Goal: Task Accomplishment & Management: Manage account settings

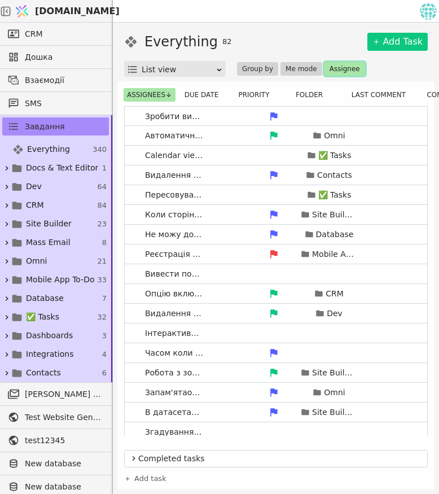
click at [351, 70] on button "Assignee" at bounding box center [345, 69] width 41 height 14
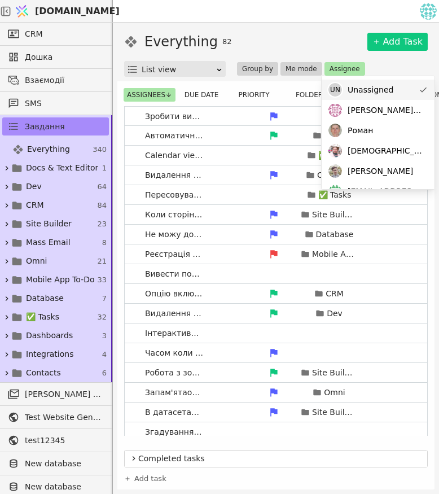
click at [385, 92] on span "Unassigned" at bounding box center [371, 90] width 46 height 12
click at [370, 89] on span "Unassigned" at bounding box center [371, 90] width 46 height 12
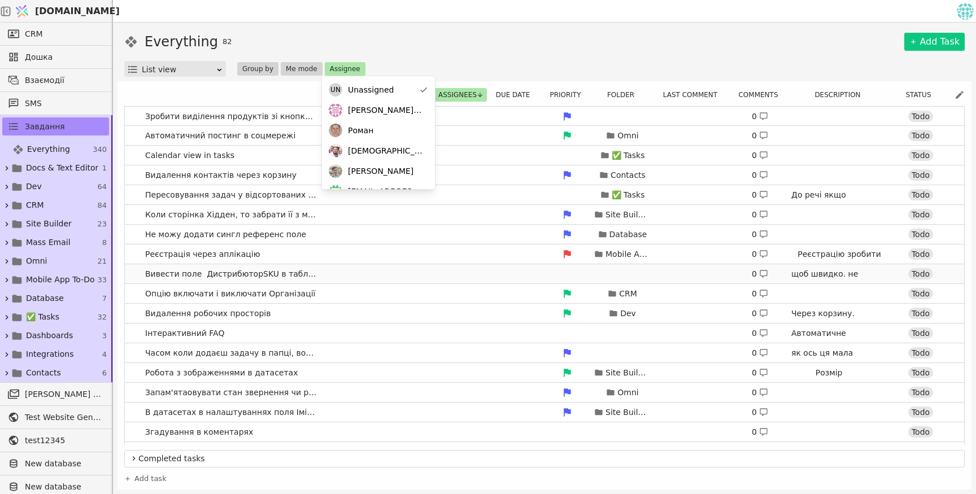
click at [420, 281] on link "Вивести поле ДистрибюторSKU в таблицю товарів 0 щоб швидко. не чекати переробки…" at bounding box center [544, 273] width 839 height 19
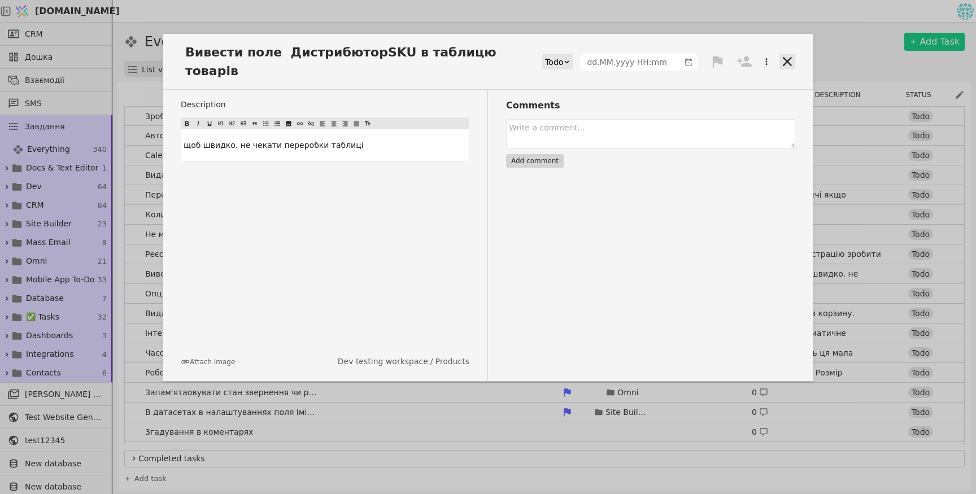
click at [789, 54] on icon at bounding box center [787, 62] width 16 height 16
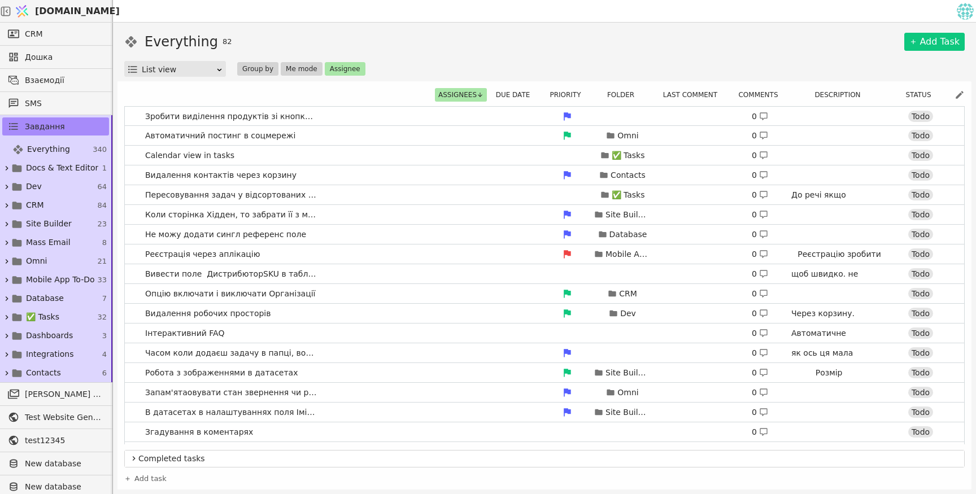
click at [787, 53] on div "Everything 82 Add Task List view Group by Me mode Assignee" at bounding box center [544, 54] width 840 height 45
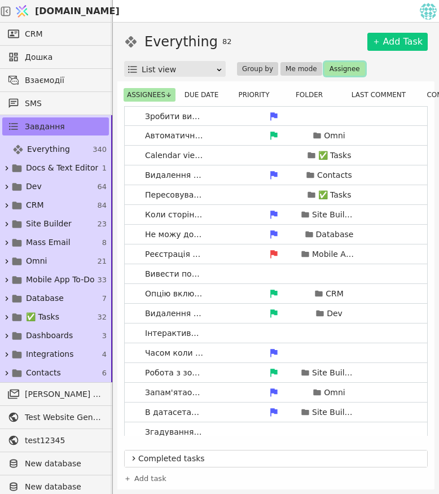
click at [347, 69] on button "Assignee" at bounding box center [345, 69] width 41 height 14
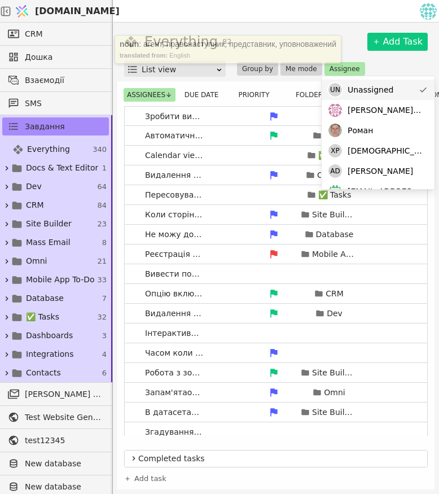
click at [379, 88] on span "Unassigned" at bounding box center [371, 90] width 46 height 12
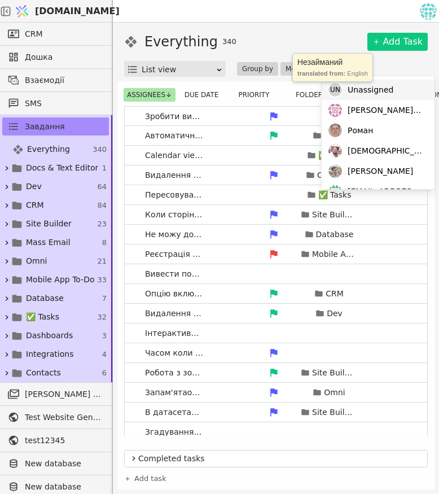
click at [379, 88] on span "Unassigned" at bounding box center [371, 90] width 46 height 12
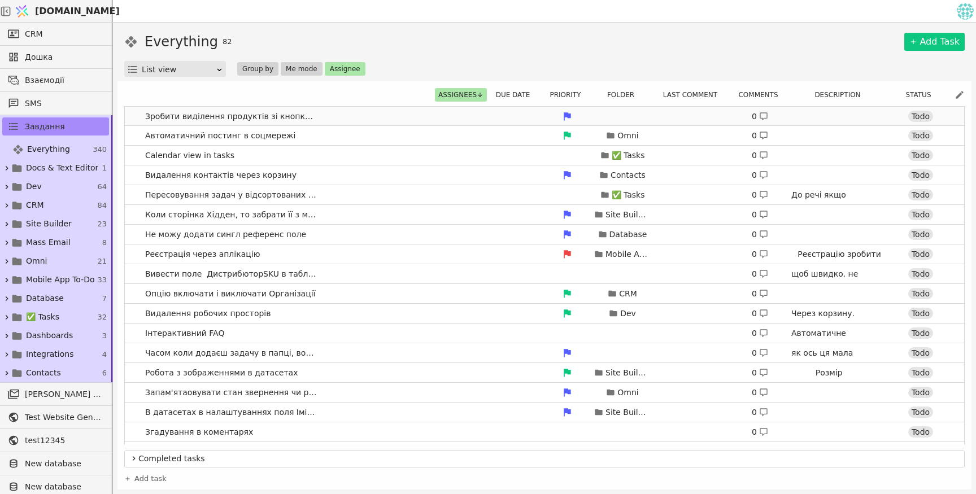
click at [439, 119] on div "0 Todo" at bounding box center [691, 116] width 514 height 16
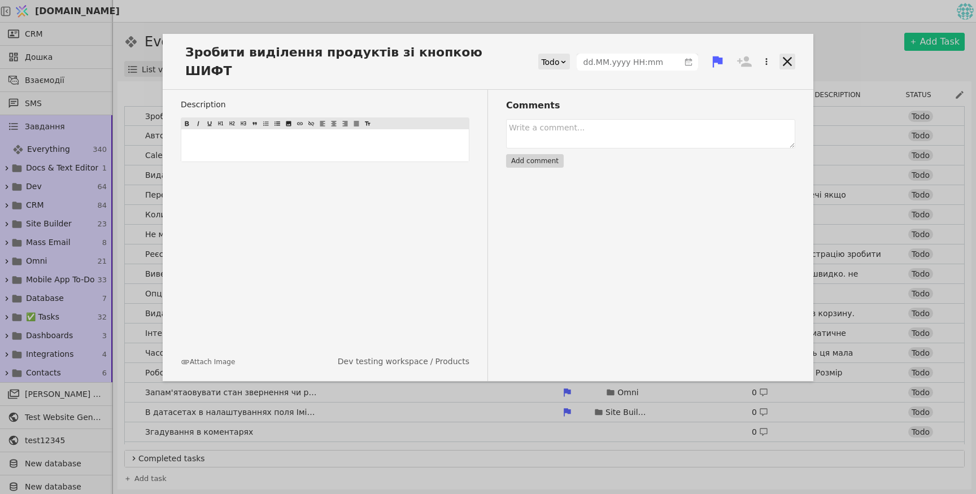
click at [439, 54] on icon at bounding box center [787, 62] width 16 height 16
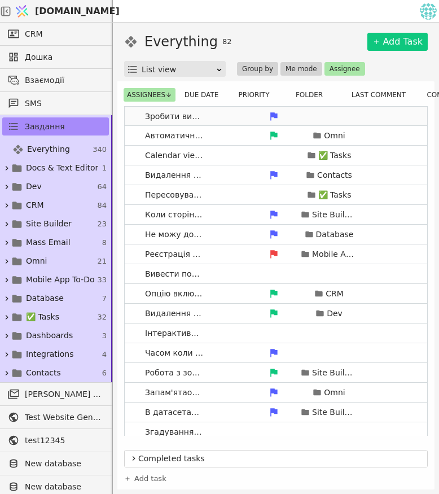
click at [229, 114] on div "0 Todo" at bounding box center [398, 116] width 514 height 16
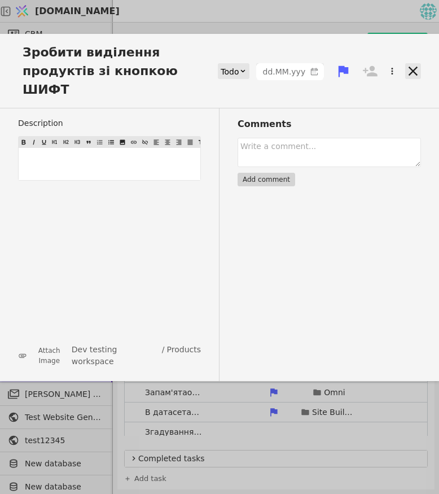
click at [420, 63] on icon at bounding box center [413, 71] width 16 height 16
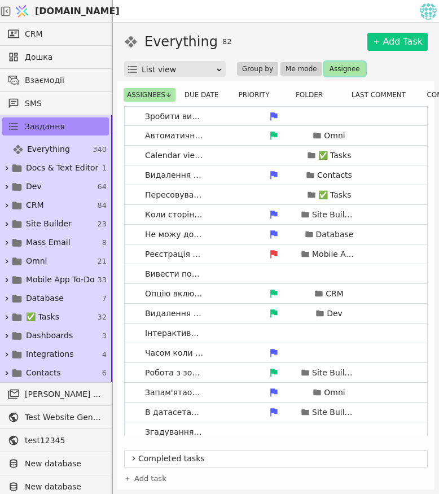
click at [347, 66] on button "Assignee" at bounding box center [345, 69] width 41 height 14
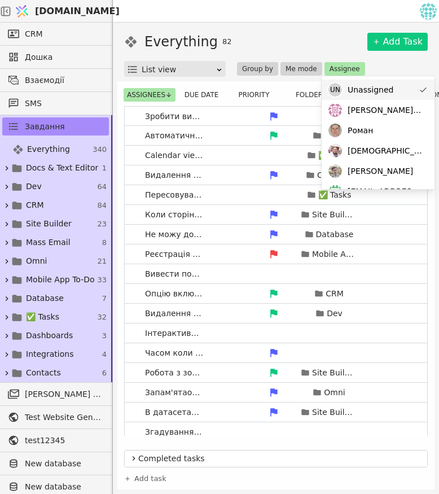
click at [377, 86] on span "Unassigned" at bounding box center [371, 90] width 46 height 12
click at [388, 111] on span "[PERSON_NAME][EMAIL_ADDRESS][DOMAIN_NAME]" at bounding box center [386, 110] width 76 height 12
